Goal: Task Accomplishment & Management: Manage account settings

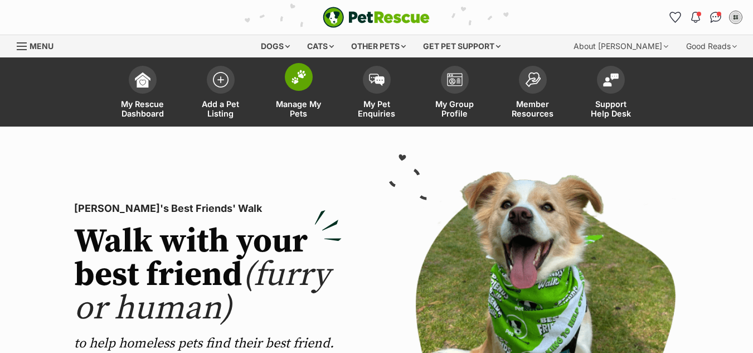
click at [293, 77] on img at bounding box center [299, 77] width 16 height 14
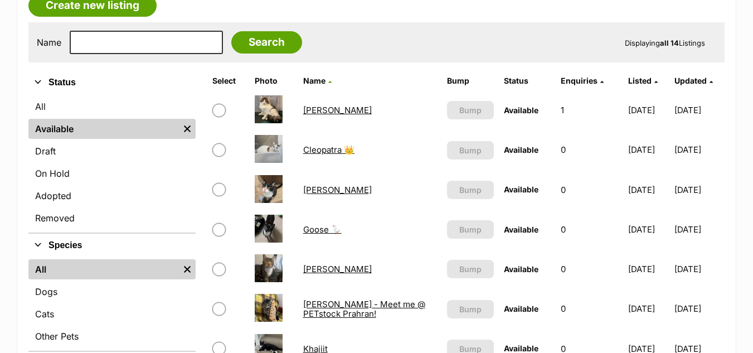
scroll to position [206, 0]
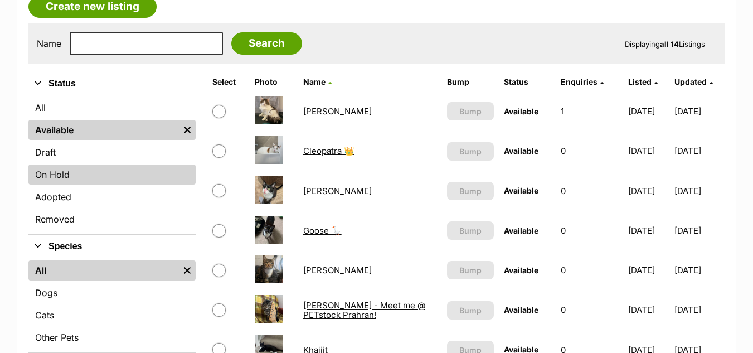
click at [85, 174] on link "On Hold" at bounding box center [111, 174] width 167 height 20
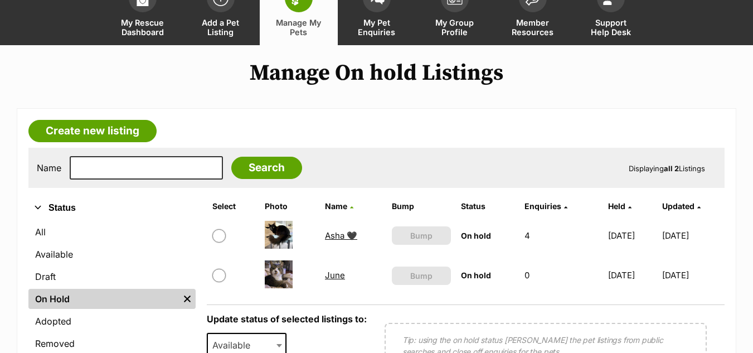
scroll to position [83, 0]
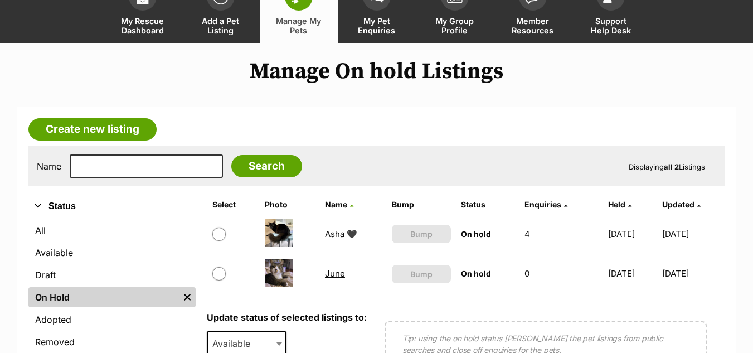
click at [331, 236] on link "Asha 🖤" at bounding box center [341, 234] width 32 height 11
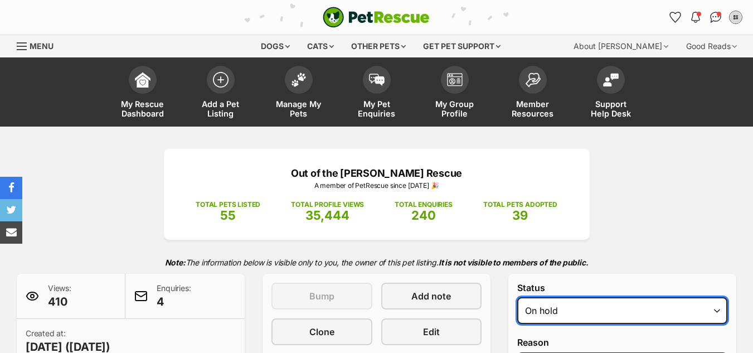
click at [584, 306] on select "Draft - not available as listing has enquires Available On hold Adopted" at bounding box center [622, 310] width 210 height 27
select select "rehomed"
click at [517, 297] on select "Draft - not available as listing has enquires Available On hold Adopted" at bounding box center [622, 310] width 210 height 27
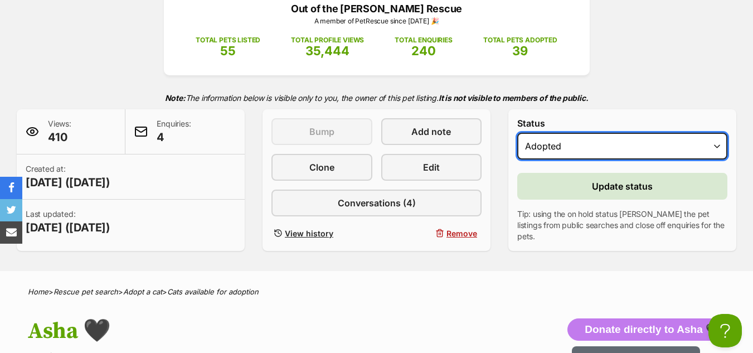
scroll to position [166, 0]
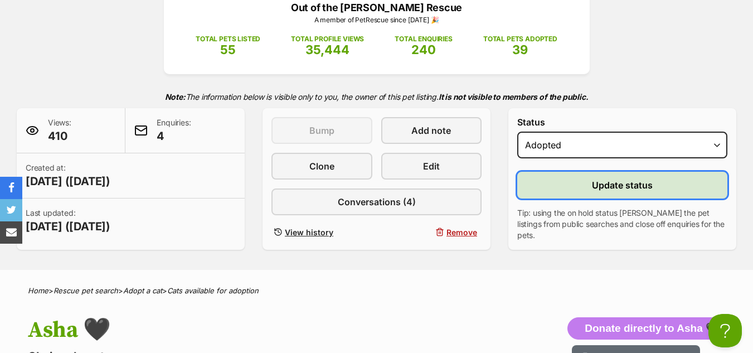
click at [609, 187] on span "Update status" at bounding box center [622, 184] width 61 height 13
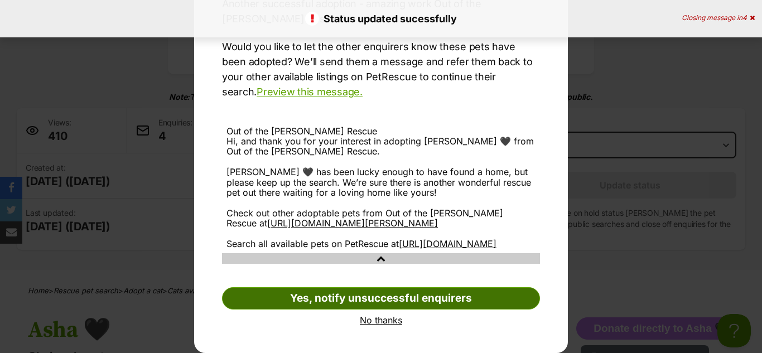
scroll to position [0, 0]
click at [336, 292] on link "Yes, notify unsuccessful enquirers" at bounding box center [381, 298] width 318 height 22
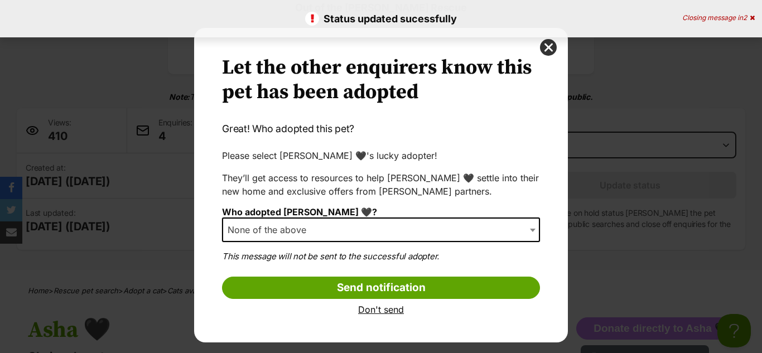
click at [338, 225] on span "None of the above" at bounding box center [381, 229] width 318 height 25
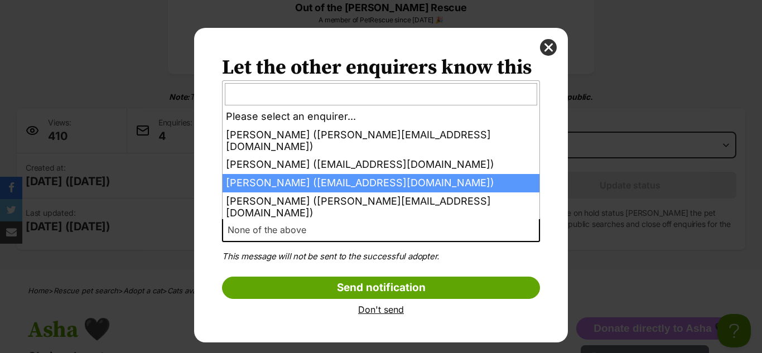
select select "2026120"
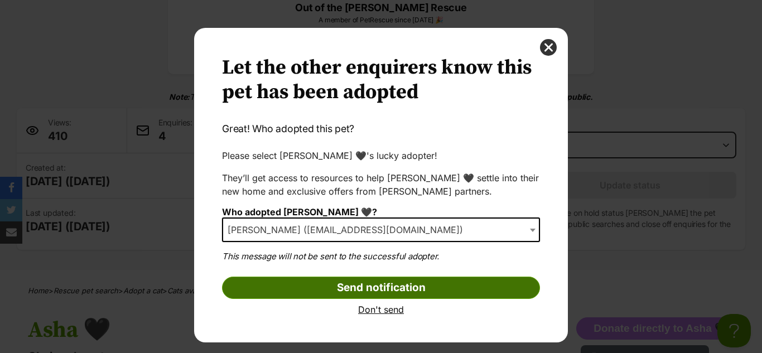
click at [287, 285] on input "Send notification" at bounding box center [381, 288] width 318 height 22
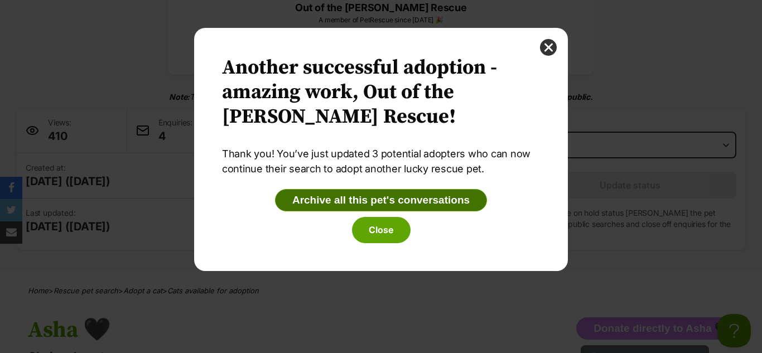
click at [309, 205] on button "Archive all this pet's conversations" at bounding box center [381, 200] width 212 height 22
